Goal: Entertainment & Leisure: Browse casually

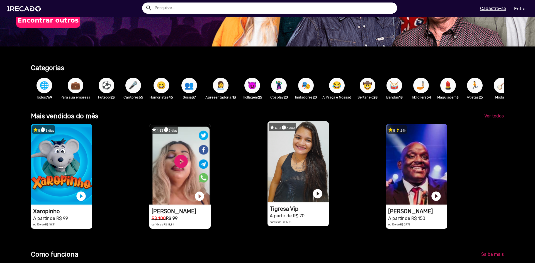
click at [282, 210] on h1 "Tigresa Vip" at bounding box center [299, 208] width 59 height 7
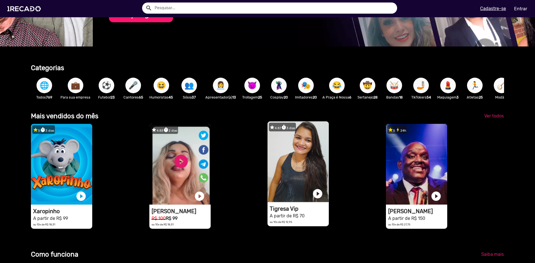
scroll to position [0, 486]
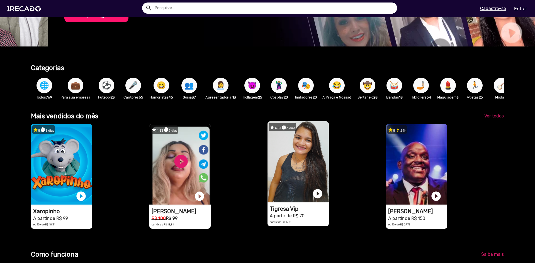
click at [282, 210] on h1 "Tigresa Vip" at bounding box center [299, 208] width 59 height 7
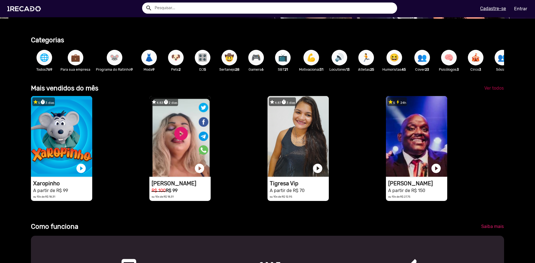
scroll to position [0, 530]
click at [484, 90] on span "Ver todos" at bounding box center [493, 87] width 19 height 5
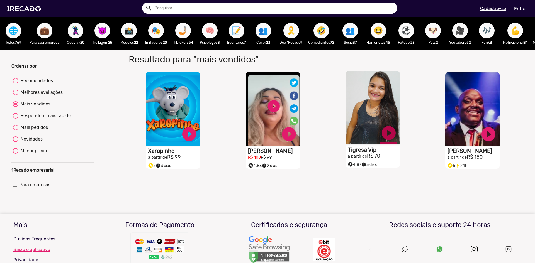
click at [384, 138] on link "play_circle_filled" at bounding box center [388, 133] width 17 height 17
click at [38, 84] on div "Recomendados" at bounding box center [35, 80] width 35 height 7
click at [16, 84] on input "Recomendados" at bounding box center [15, 84] width 0 height 0
radio input "true"
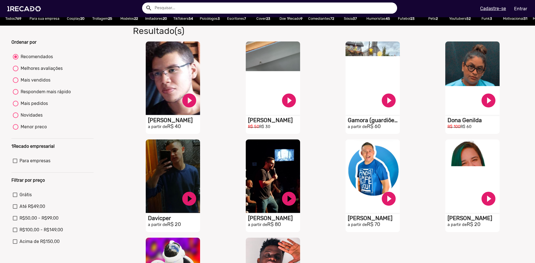
scroll to position [139, 0]
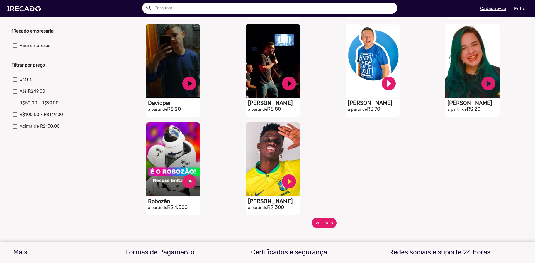
click at [323, 228] on button "ver mais" at bounding box center [324, 223] width 25 height 11
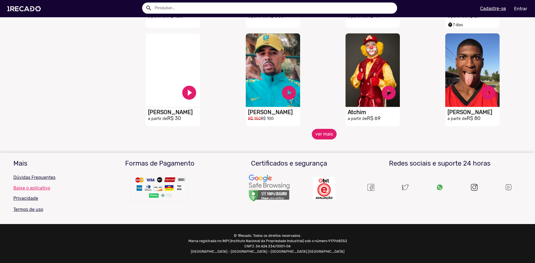
scroll to position [433, 0]
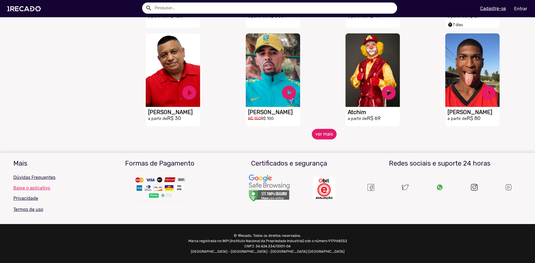
click at [329, 139] on button "ver mais" at bounding box center [324, 134] width 25 height 11
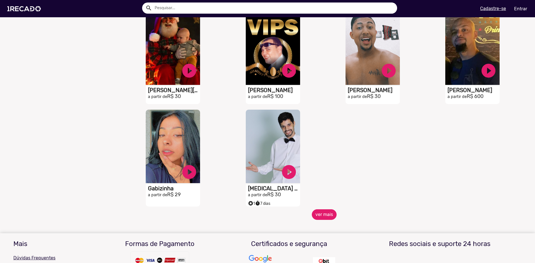
scroll to position [656, 0]
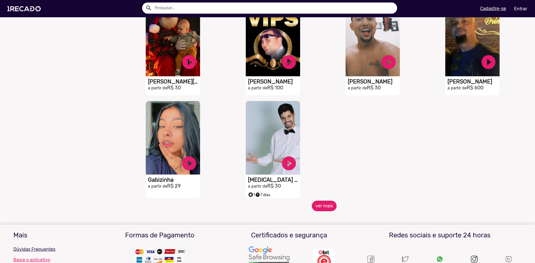
click at [330, 211] on button "ver mais" at bounding box center [324, 206] width 25 height 11
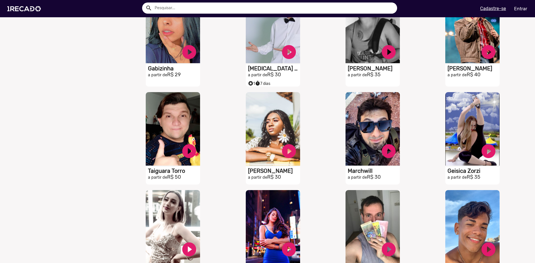
scroll to position [851, 0]
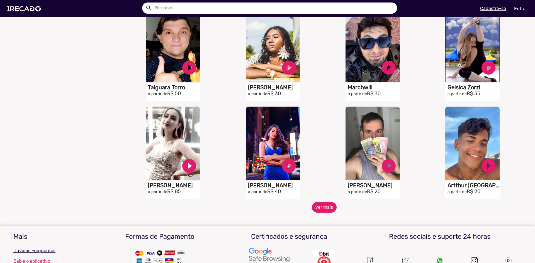
click at [319, 212] on button "ver mais" at bounding box center [324, 207] width 25 height 11
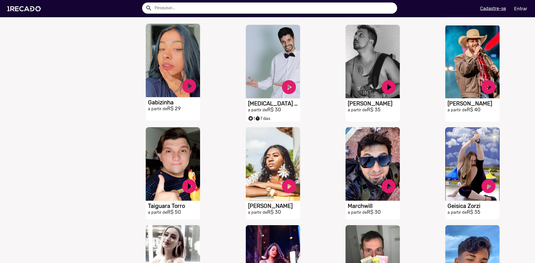
scroll to position [711, 0]
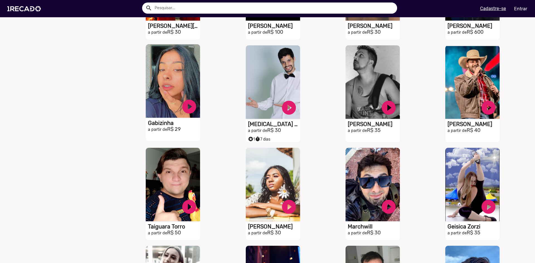
click at [175, 133] on h2 "a partir de R$ 29" at bounding box center [174, 129] width 52 height 6
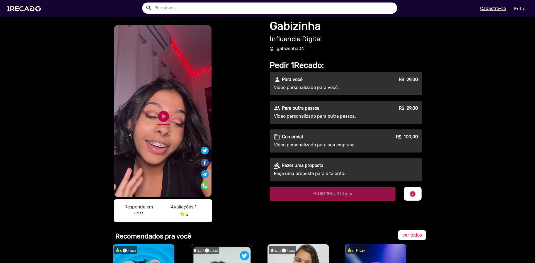
click at [162, 119] on link "play_circle_filled" at bounding box center [163, 116] width 13 height 13
click at [161, 118] on link "pause_circle" at bounding box center [163, 116] width 13 height 13
click at [161, 118] on link "play_circle_filled" at bounding box center [163, 116] width 13 height 13
click at [161, 118] on link "pause_circle" at bounding box center [163, 116] width 13 height 13
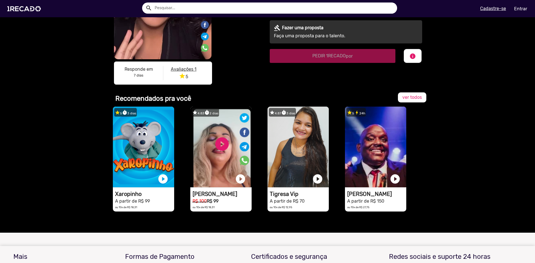
scroll to position [139, 0]
